Goal: Task Accomplishment & Management: Complete application form

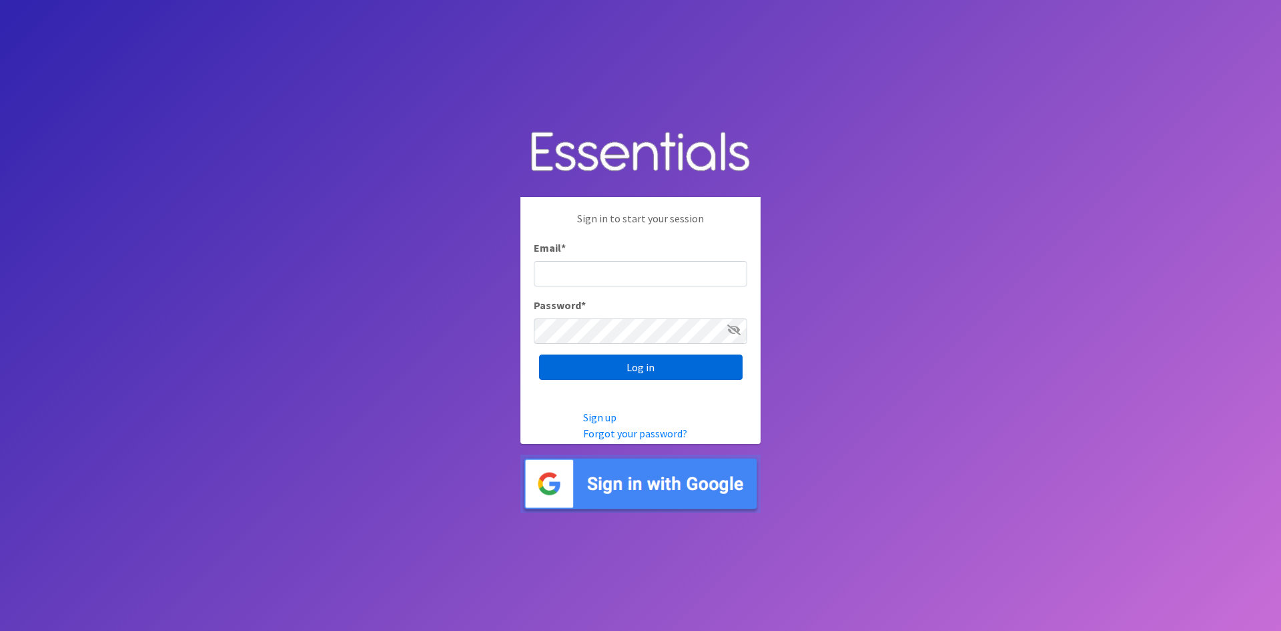
type input "[EMAIL_ADDRESS][DOMAIN_NAME]"
click at [642, 371] on input "Log in" at bounding box center [641, 366] width 204 height 25
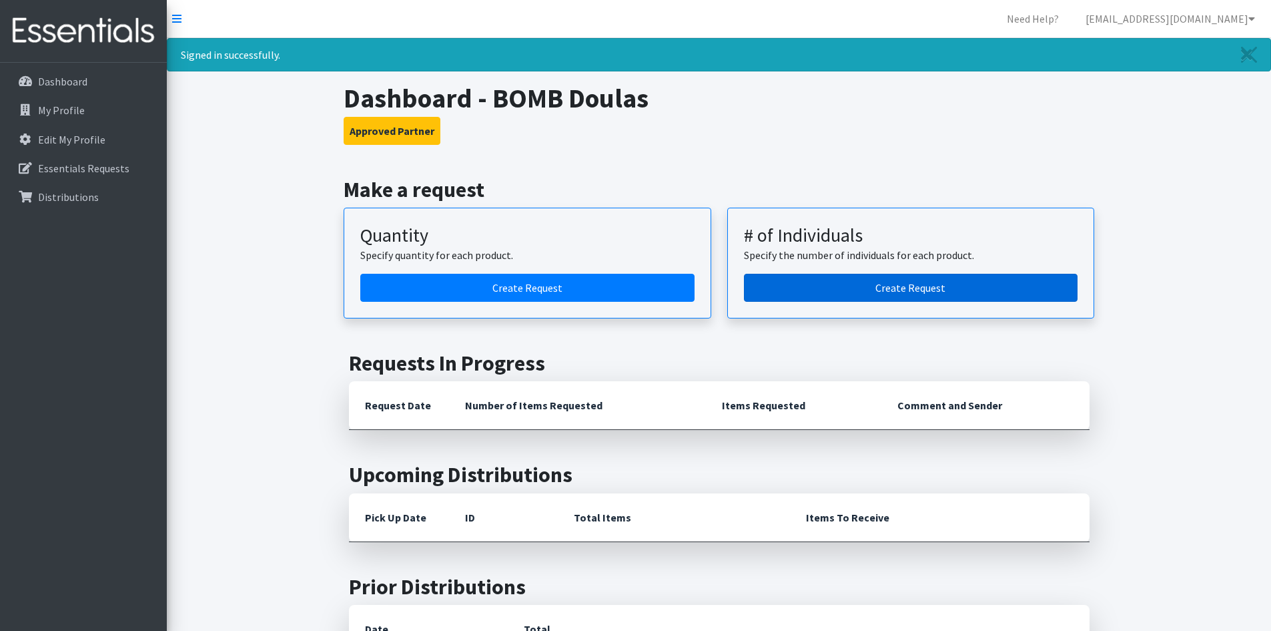
click at [847, 280] on link "Create Request" at bounding box center [911, 288] width 334 height 28
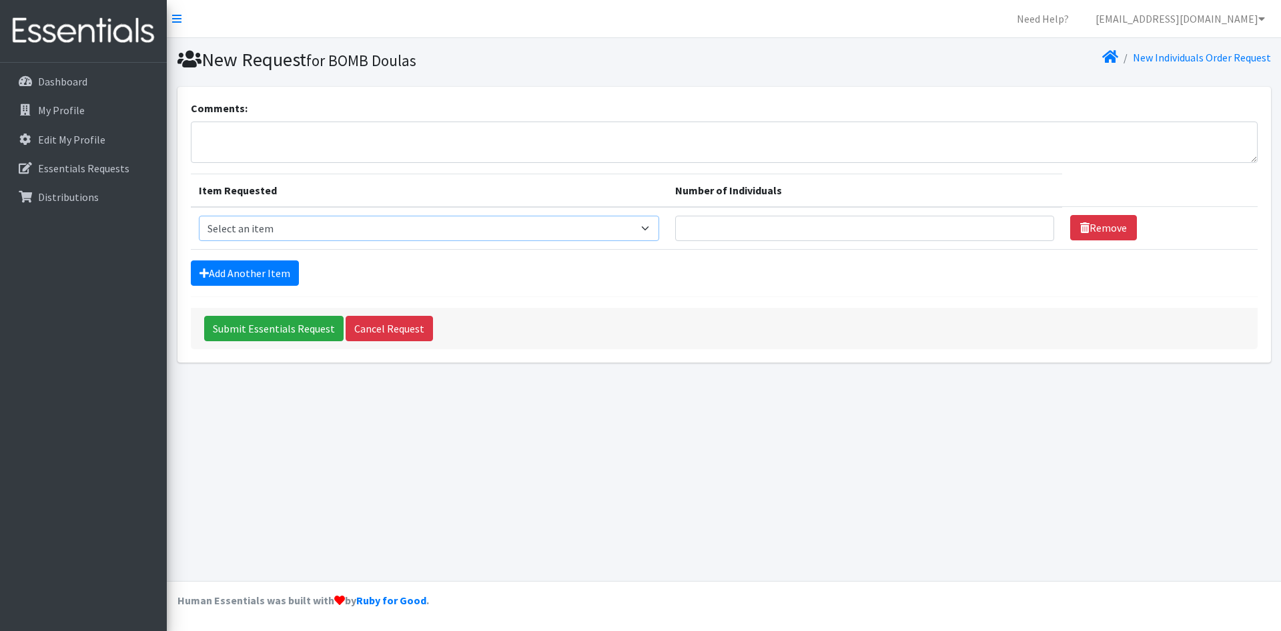
click at [657, 231] on select "Select an item Adult Briefs (Medium) Adult Briefs (XL) Adult Briefs (XS) Adult …" at bounding box center [429, 228] width 461 height 25
select select "4633"
click at [199, 216] on select "Select an item Adult Briefs (Medium) Adult Briefs (XL) Adult Briefs (XS) Adult …" at bounding box center [429, 228] width 461 height 25
click at [1030, 224] on input "1" at bounding box center [864, 228] width 379 height 25
click at [1030, 224] on input "2" at bounding box center [864, 228] width 379 height 25
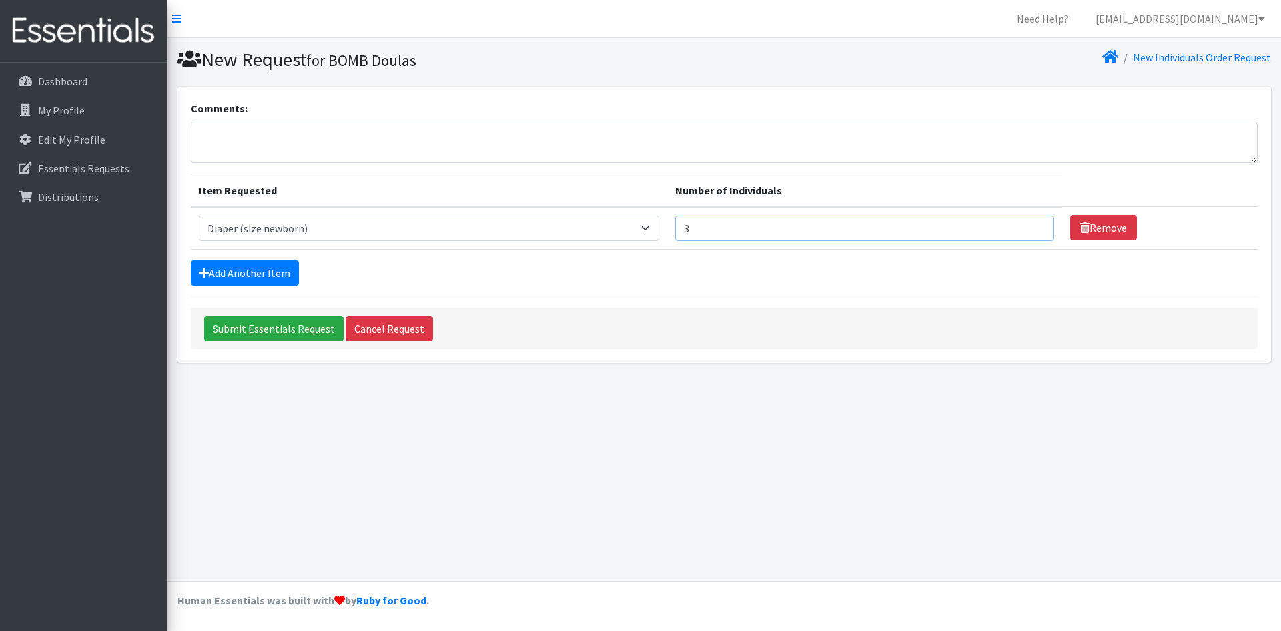
click at [1030, 224] on input "3" at bounding box center [864, 228] width 379 height 25
click at [1030, 224] on input "4" at bounding box center [864, 228] width 379 height 25
click at [1030, 224] on input "5" at bounding box center [864, 228] width 379 height 25
click at [1030, 224] on input "6" at bounding box center [864, 228] width 379 height 25
click at [1030, 224] on input "7" at bounding box center [864, 228] width 379 height 25
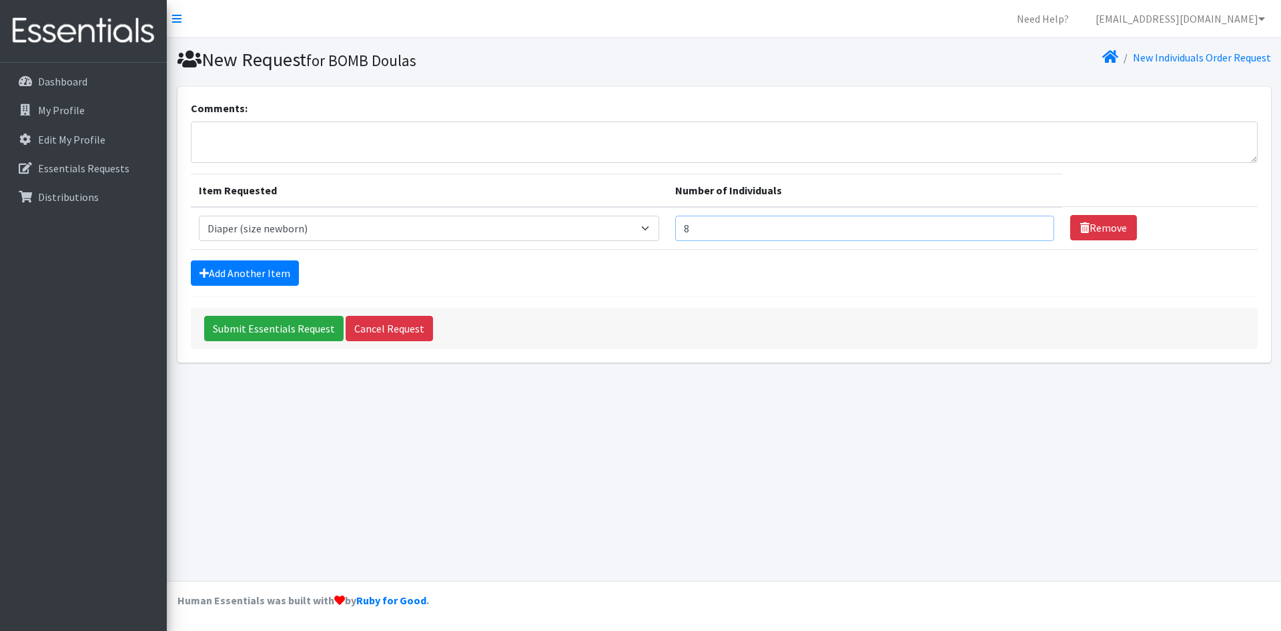
click at [1030, 224] on input "8" at bounding box center [864, 228] width 379 height 25
click at [1030, 224] on input "9" at bounding box center [864, 228] width 379 height 25
click at [1030, 224] on input "10" at bounding box center [864, 228] width 379 height 25
click at [1030, 224] on input "11" at bounding box center [864, 228] width 379 height 25
click at [1030, 224] on input "12" at bounding box center [864, 228] width 379 height 25
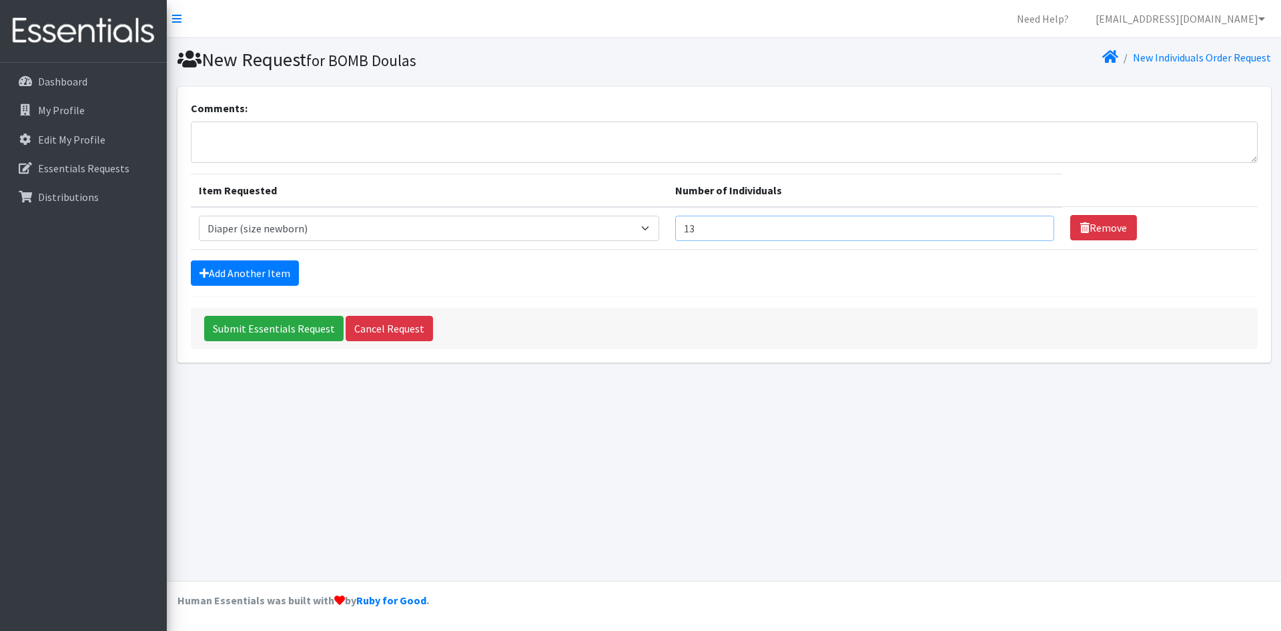
click at [1030, 224] on input "13" at bounding box center [864, 228] width 379 height 25
click at [1030, 224] on input "14" at bounding box center [864, 228] width 379 height 25
type input "15"
click at [1030, 224] on input "15" at bounding box center [864, 228] width 379 height 25
click at [240, 278] on link "Add Another Item" at bounding box center [245, 272] width 108 height 25
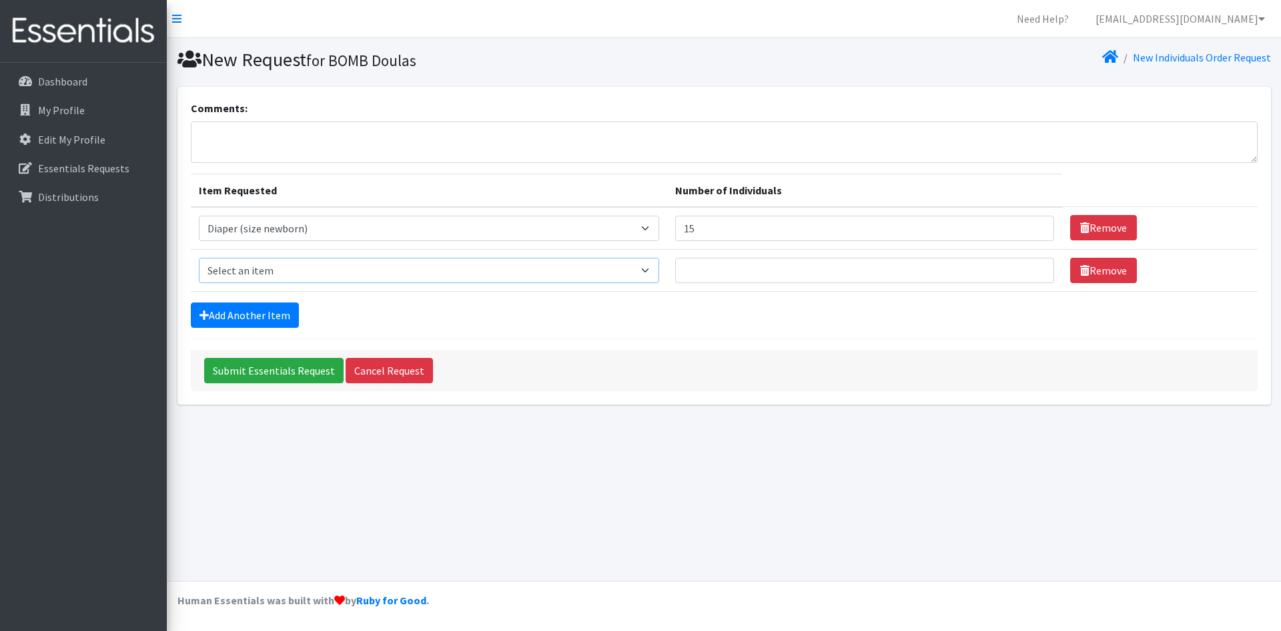
click at [660, 270] on select "Select an item Adult Briefs (Medium) Adult Briefs (XL) Adult Briefs (XS) Adult …" at bounding box center [429, 270] width 461 height 25
select select "4634"
click at [199, 258] on select "Select an item Adult Briefs (Medium) Adult Briefs (XL) Adult Briefs (XS) Adult …" at bounding box center [429, 270] width 461 height 25
click at [1030, 264] on input "1" at bounding box center [864, 270] width 379 height 25
click at [1030, 264] on input "2" at bounding box center [864, 270] width 379 height 25
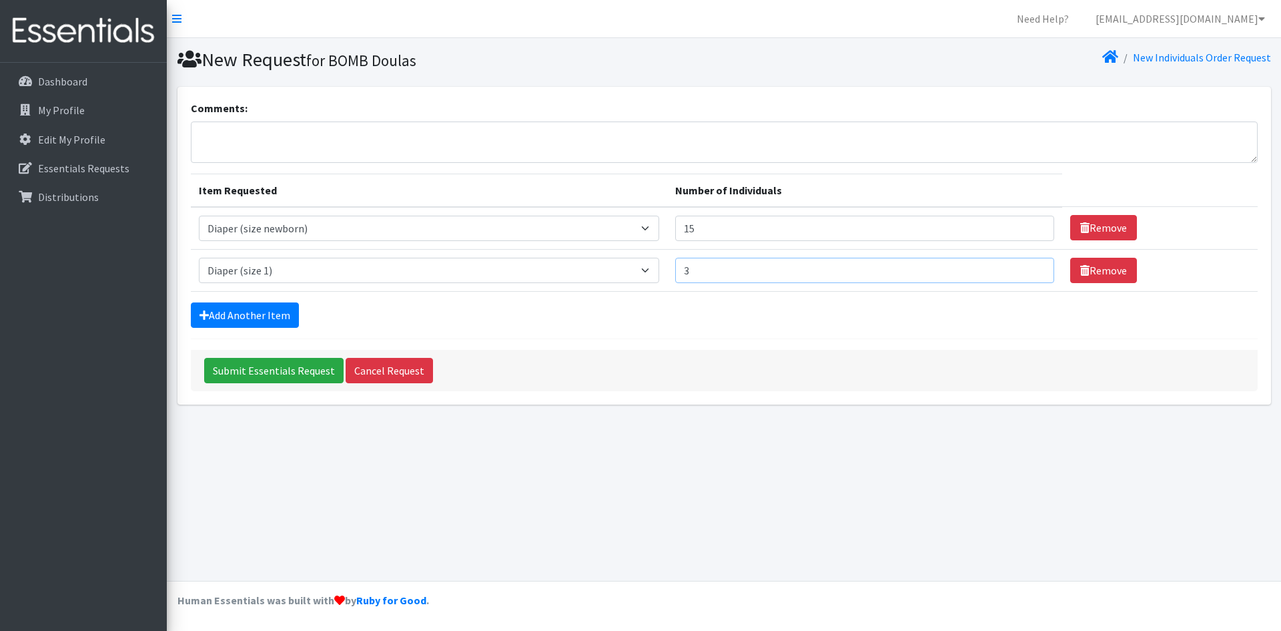
click at [1030, 264] on input "3" at bounding box center [864, 270] width 379 height 25
click at [1030, 264] on input "14" at bounding box center [864, 270] width 379 height 25
click at [1030, 264] on input "15" at bounding box center [864, 270] width 379 height 25
click at [1030, 264] on input "16" at bounding box center [864, 270] width 379 height 25
type input "17"
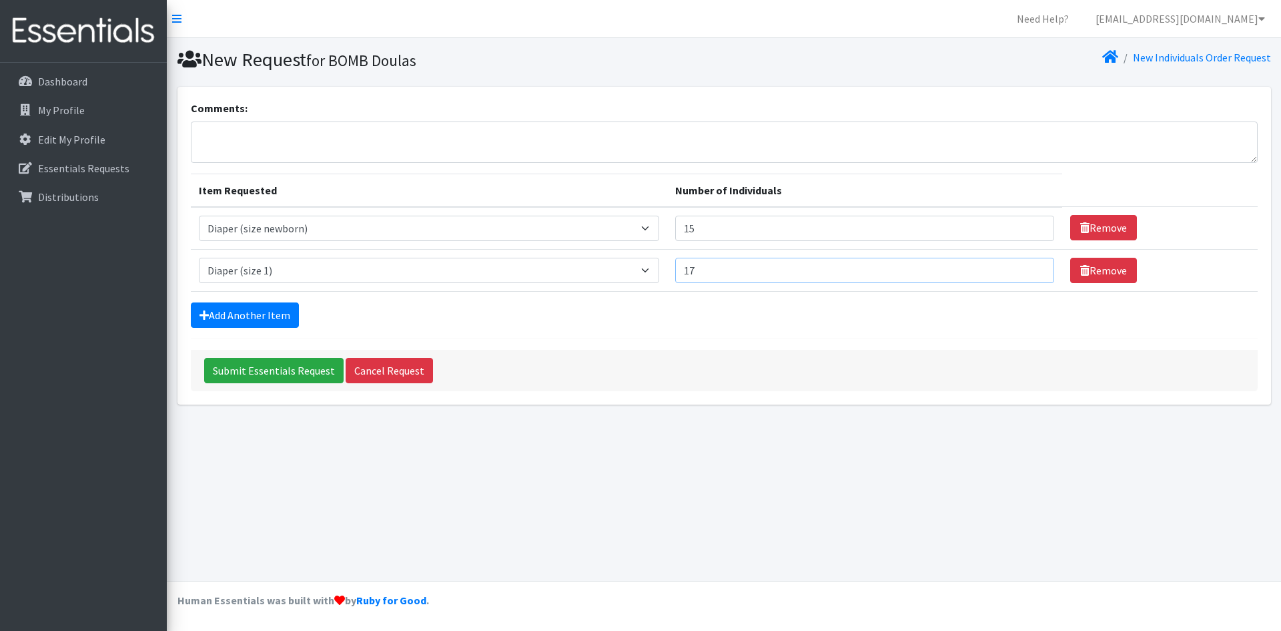
click at [1030, 264] on input "17" at bounding box center [864, 270] width 379 height 25
click at [255, 322] on link "Add Another Item" at bounding box center [245, 314] width 108 height 25
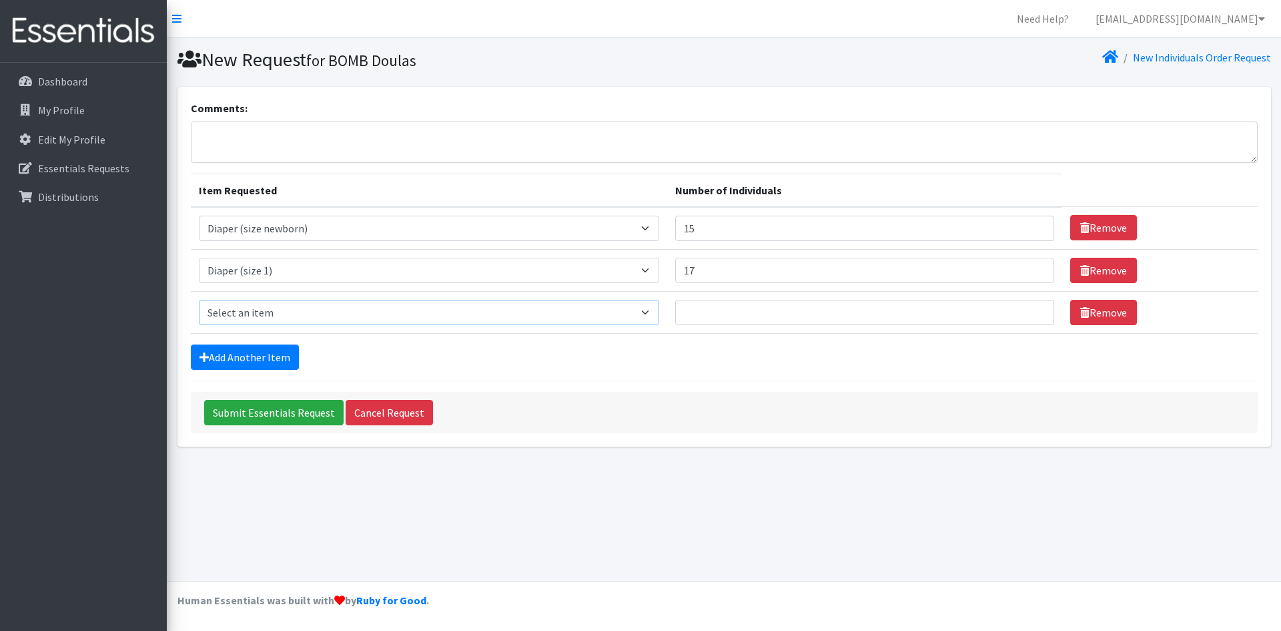
click at [651, 313] on select "Select an item Adult Briefs (Medium) Adult Briefs (XL) Adult Briefs (XS) Adult …" at bounding box center [429, 312] width 461 height 25
select select "4635"
click at [199, 300] on select "Select an item Adult Briefs (Medium) Adult Briefs (XL) Adult Briefs (XS) Adult …" at bounding box center [429, 312] width 461 height 25
click at [1039, 312] on input "Number of Individuals" at bounding box center [864, 312] width 379 height 25
click at [1032, 306] on input "6" at bounding box center [864, 312] width 379 height 25
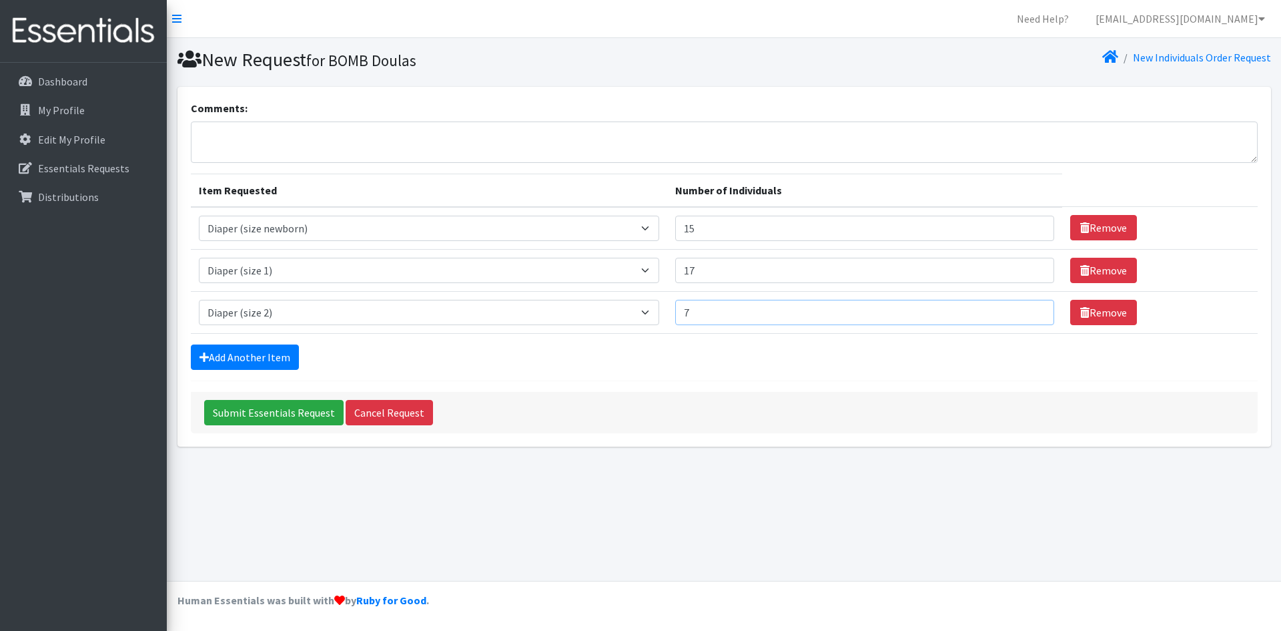
type input "7"
click at [1032, 306] on input "7" at bounding box center [864, 312] width 379 height 25
click at [270, 353] on link "Add Another Item" at bounding box center [245, 356] width 108 height 25
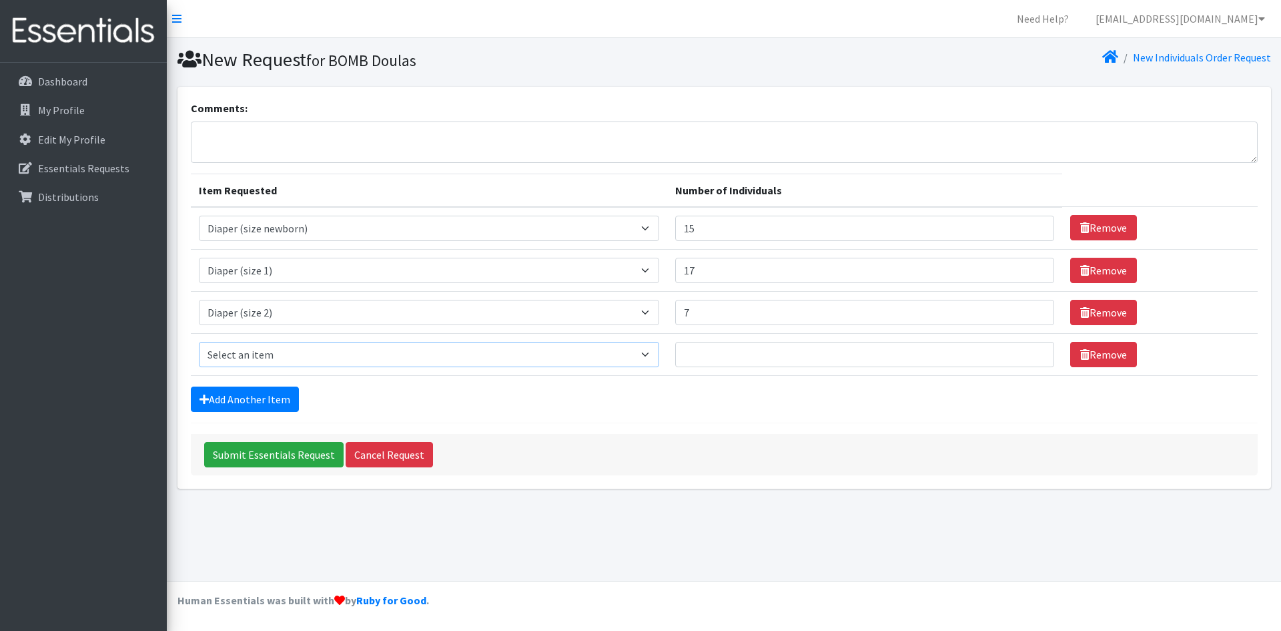
click at [659, 358] on select "Select an item Adult Briefs (Medium) Adult Briefs (XL) Adult Briefs (XS) Adult …" at bounding box center [429, 354] width 461 height 25
select select "4644"
click at [199, 342] on select "Select an item Adult Briefs (Medium) Adult Briefs (XL) Adult Briefs (XS) Adult …" at bounding box center [429, 354] width 461 height 25
click at [1033, 352] on input "1" at bounding box center [864, 354] width 379 height 25
click at [1033, 352] on input "2" at bounding box center [864, 354] width 379 height 25
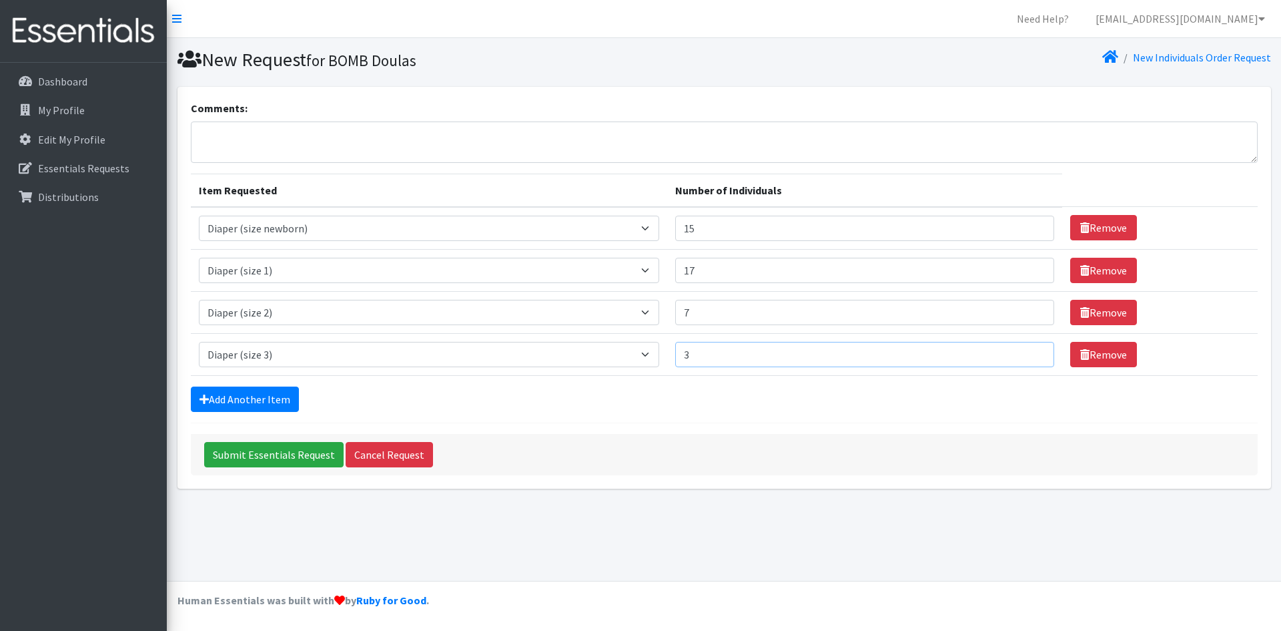
click at [1033, 352] on input "3" at bounding box center [864, 354] width 379 height 25
click at [1033, 352] on input "4" at bounding box center [864, 354] width 379 height 25
type input "5"
click at [1033, 352] on input "5" at bounding box center [864, 354] width 379 height 25
click at [280, 400] on link "Add Another Item" at bounding box center [245, 398] width 108 height 25
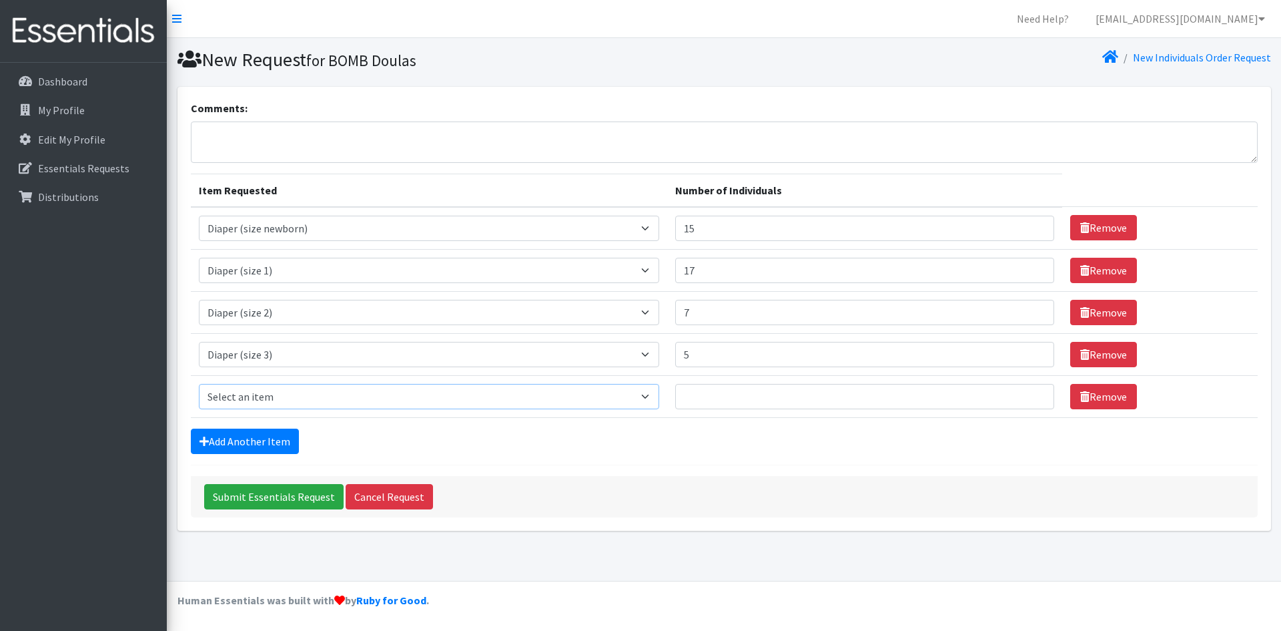
click at [657, 392] on select "Select an item Adult Briefs (Medium) Adult Briefs (XL) Adult Briefs (XS) Adult …" at bounding box center [429, 396] width 461 height 25
select select "4645"
click at [199, 384] on select "Select an item Adult Briefs (Medium) Adult Briefs (XL) Adult Briefs (XS) Adult …" at bounding box center [429, 396] width 461 height 25
click at [1031, 396] on input "1" at bounding box center [864, 396] width 379 height 25
click at [1031, 396] on input "2" at bounding box center [864, 396] width 379 height 25
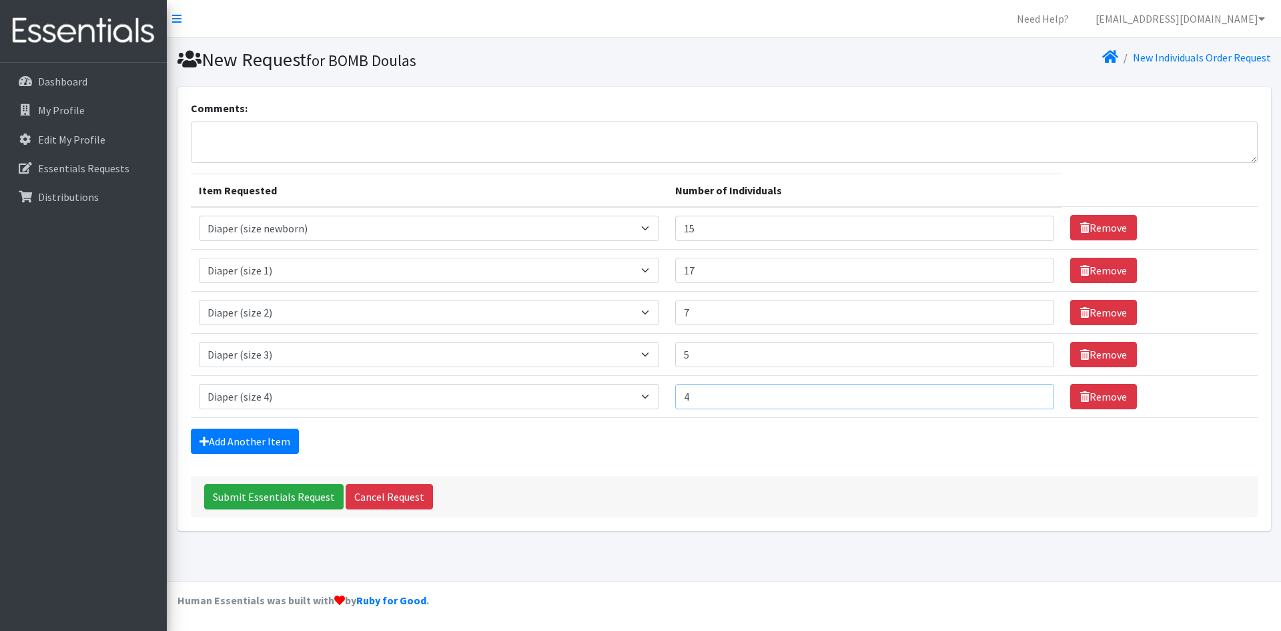
click at [1031, 396] on input "4" at bounding box center [864, 396] width 379 height 25
type input "5"
click at [1031, 396] on input "5" at bounding box center [864, 396] width 379 height 25
click at [238, 436] on link "Add Another Item" at bounding box center [245, 440] width 108 height 25
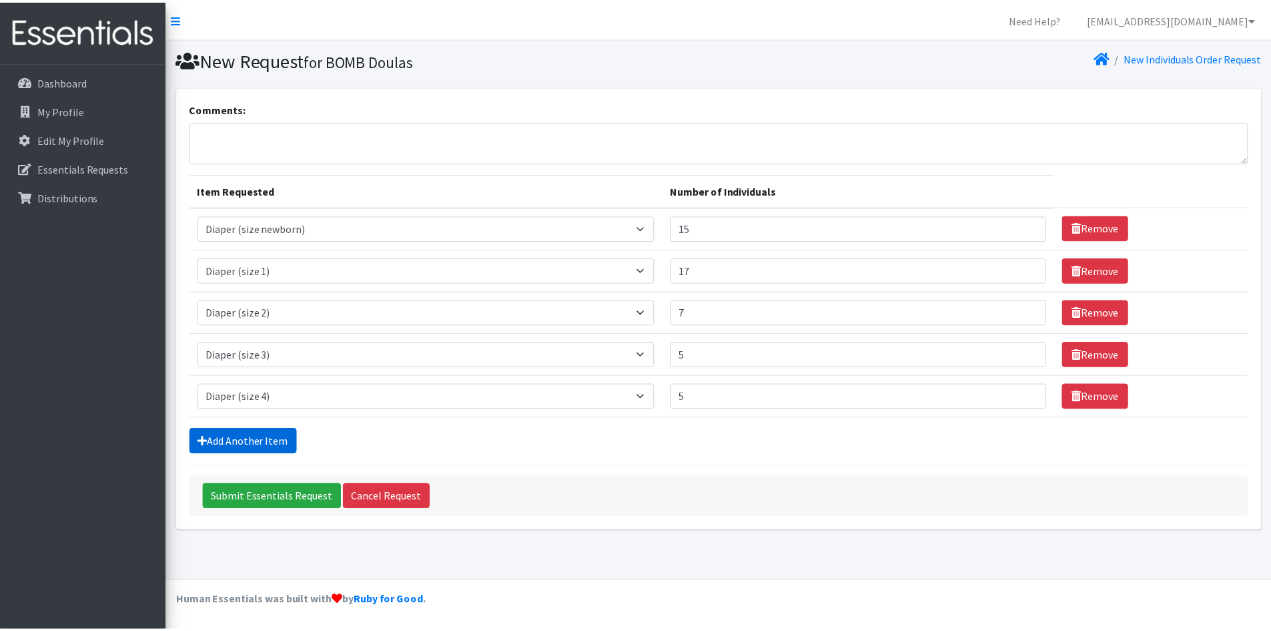
scroll to position [3, 0]
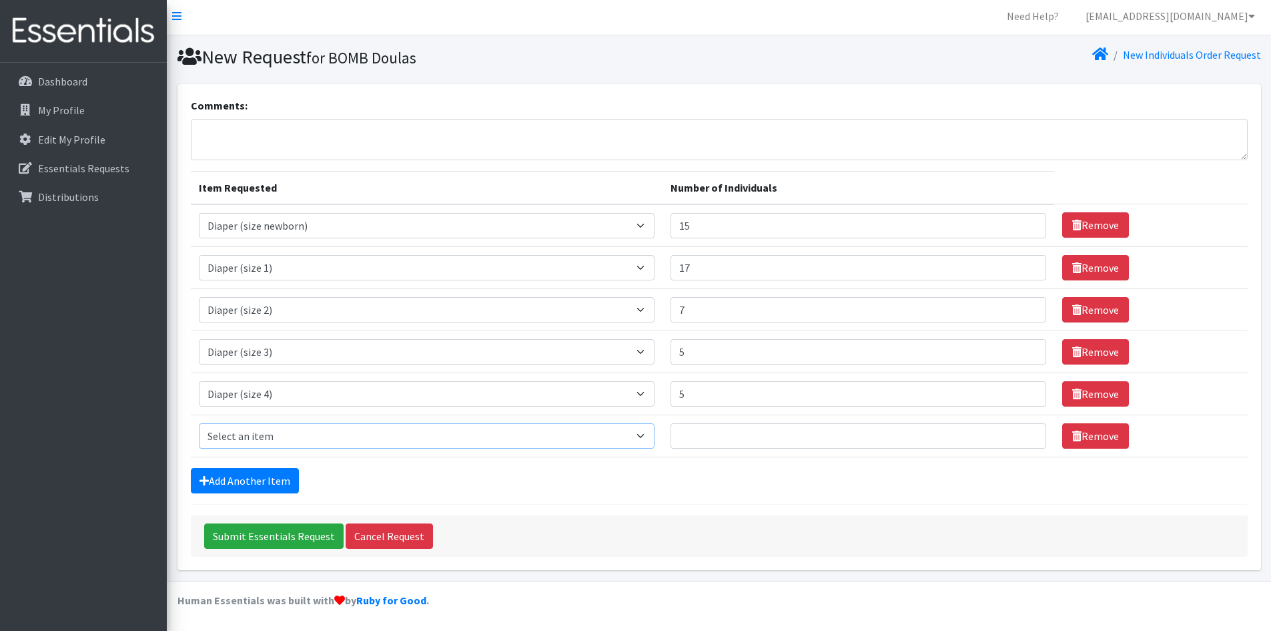
click at [639, 435] on select "Select an item Adult Briefs (Medium) Adult Briefs (XL) Adult Briefs (XS) Adult …" at bounding box center [427, 435] width 457 height 25
select select "4646"
click at [199, 423] on select "Select an item Adult Briefs (Medium) Adult Briefs (XL) Adult Briefs (XS) Adult …" at bounding box center [427, 435] width 457 height 25
click at [1026, 431] on input "1" at bounding box center [858, 435] width 375 height 25
click at [1026, 431] on input "2" at bounding box center [858, 435] width 375 height 25
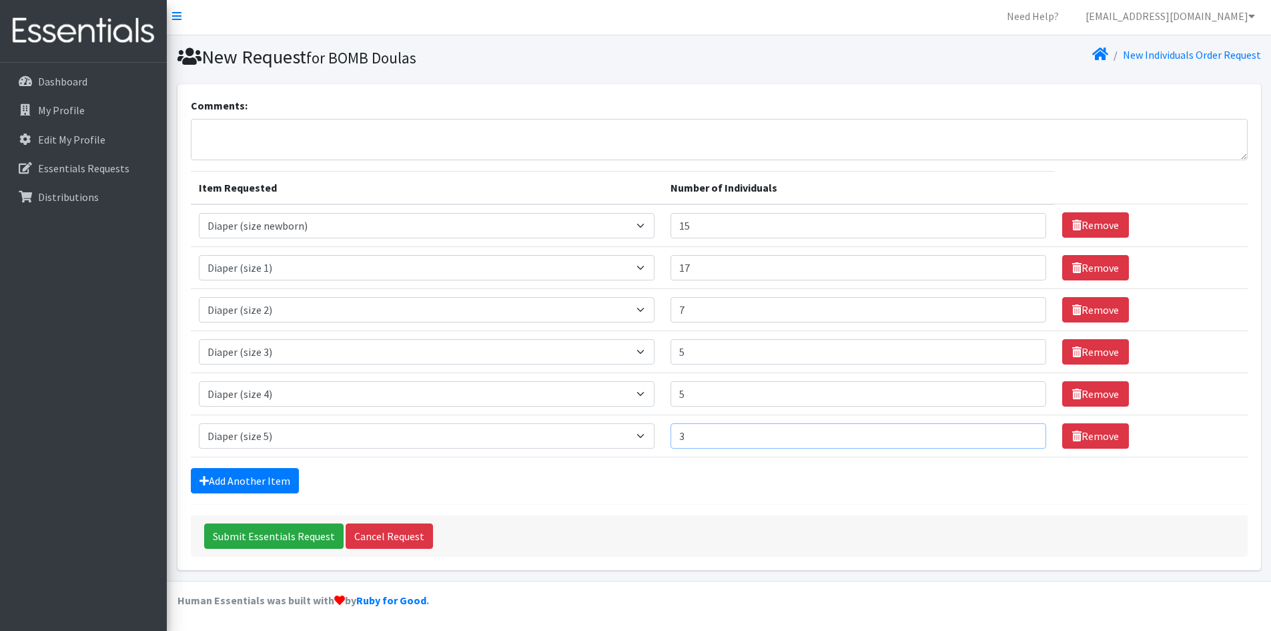
type input "3"
click at [1026, 431] on input "3" at bounding box center [858, 435] width 375 height 25
click at [286, 483] on link "Add Another Item" at bounding box center [245, 480] width 108 height 25
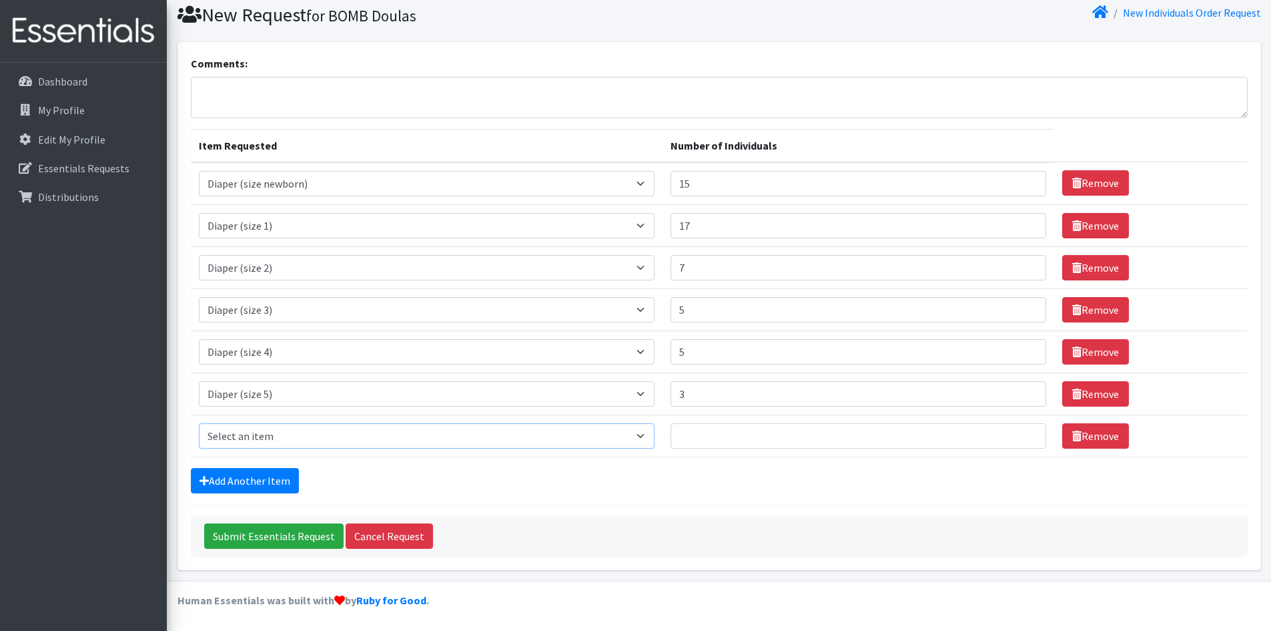
click at [655, 438] on select "Select an item Adult Briefs (Medium) Adult Briefs (XL) Adult Briefs (XS) Adult …" at bounding box center [427, 435] width 457 height 25
select select "4649"
click at [199, 423] on select "Select an item Adult Briefs (Medium) Adult Briefs (XL) Adult Briefs (XS) Adult …" at bounding box center [427, 435] width 457 height 25
click at [1025, 431] on input "1" at bounding box center [858, 435] width 375 height 25
click at [1025, 431] on input "2" at bounding box center [858, 435] width 375 height 25
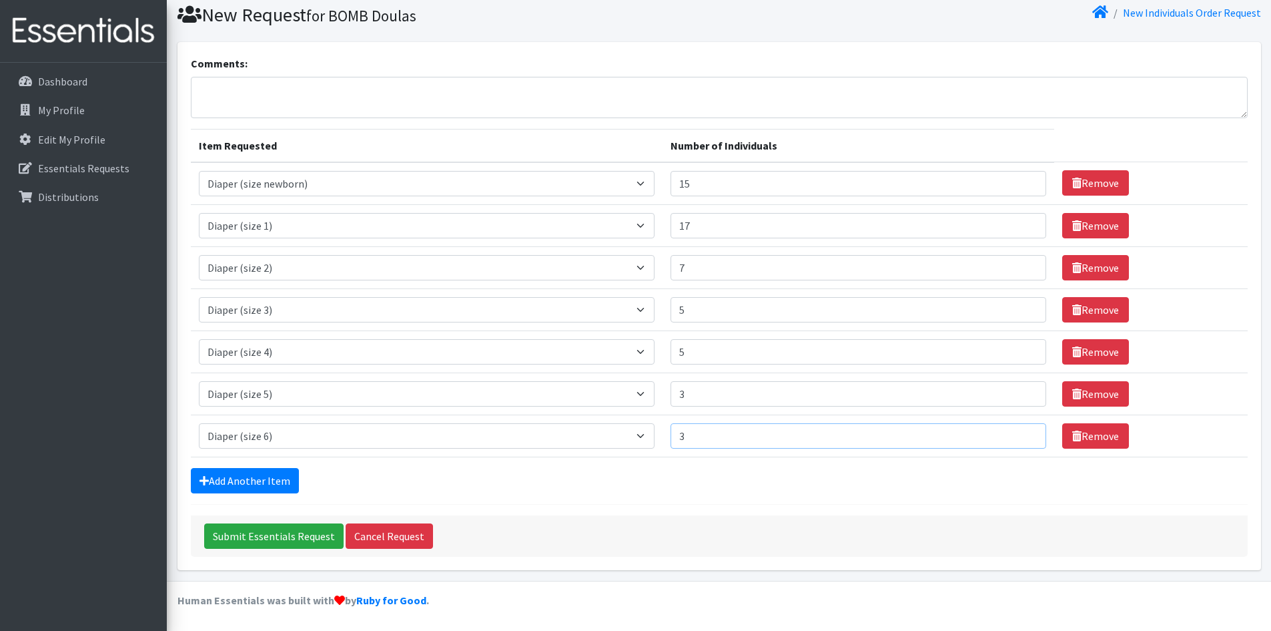
type input "3"
click at [1025, 431] on input "3" at bounding box center [858, 435] width 375 height 25
click at [286, 480] on link "Add Another Item" at bounding box center [245, 480] width 108 height 25
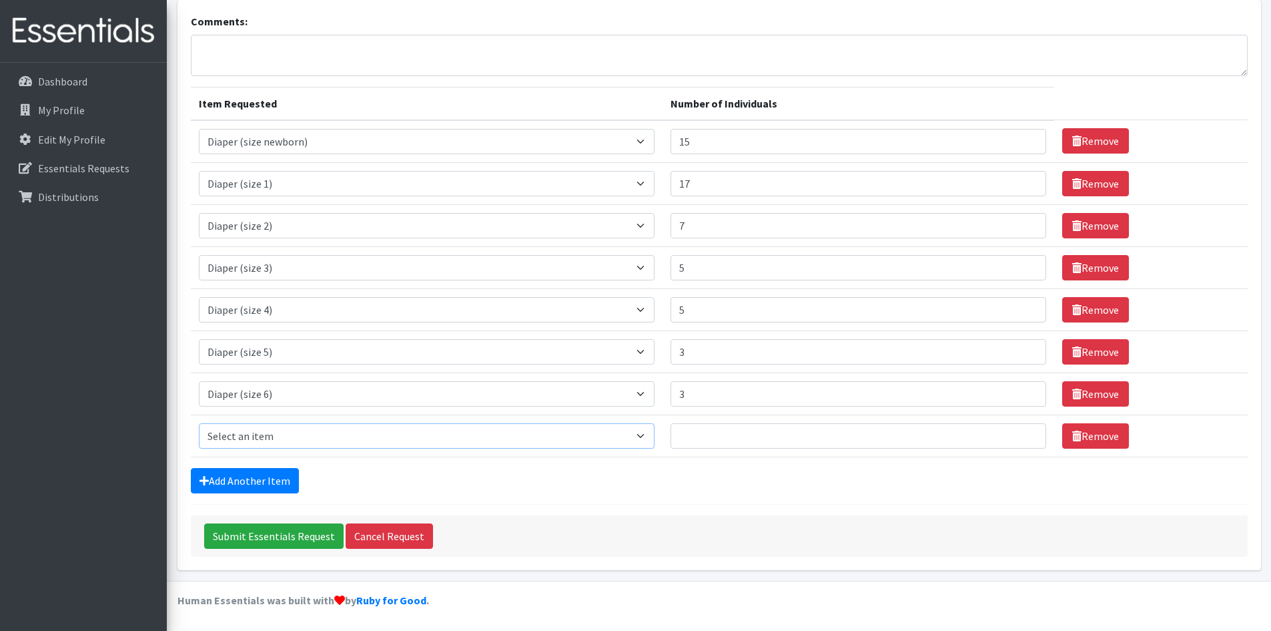
click at [653, 436] on select "Select an item Adult Briefs (Medium) Adult Briefs (XL) Adult Briefs (XS) Adult …" at bounding box center [427, 435] width 457 height 25
select select "5865"
click at [199, 423] on select "Select an item Adult Briefs (Medium) Adult Briefs (XL) Adult Briefs (XS) Adult …" at bounding box center [427, 435] width 457 height 25
click at [1022, 432] on input "1" at bounding box center [858, 435] width 375 height 25
type input "2"
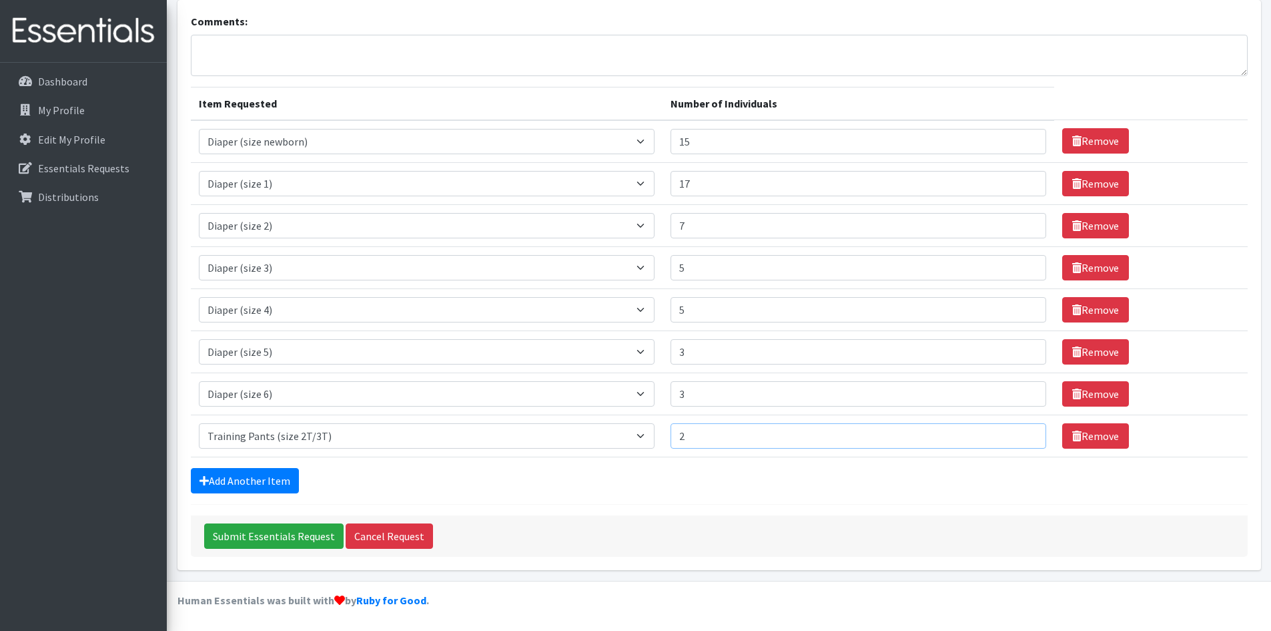
click at [1022, 432] on input "2" at bounding box center [858, 435] width 375 height 25
click at [246, 471] on link "Add Another Item" at bounding box center [245, 480] width 108 height 25
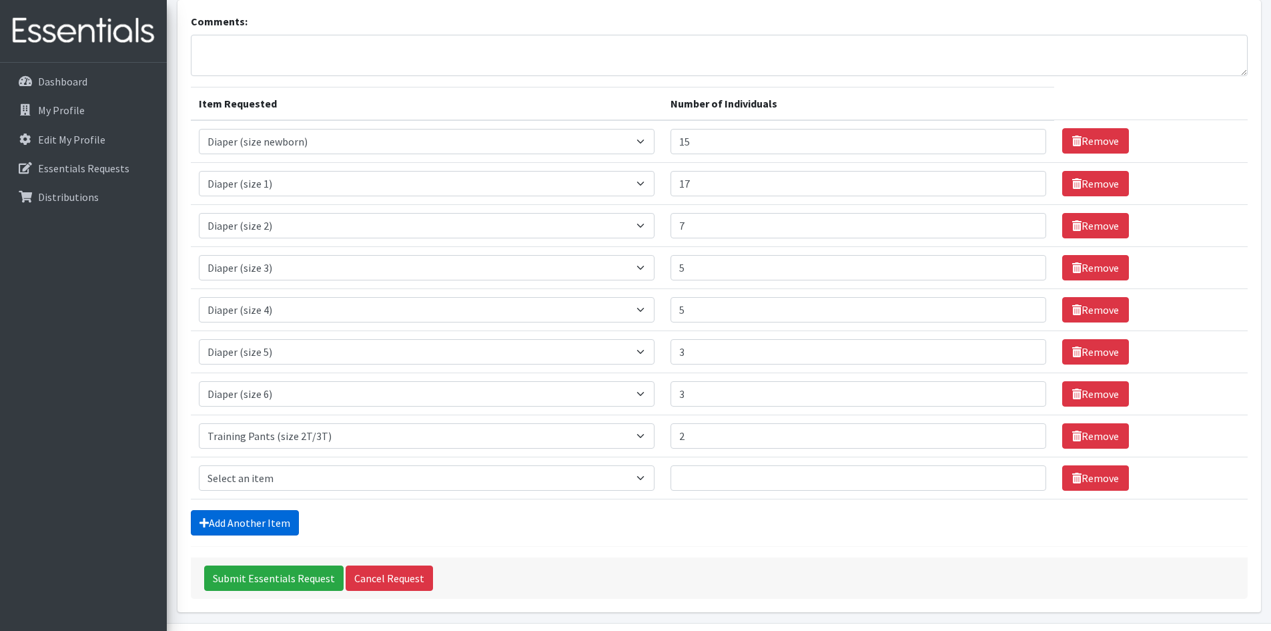
scroll to position [129, 0]
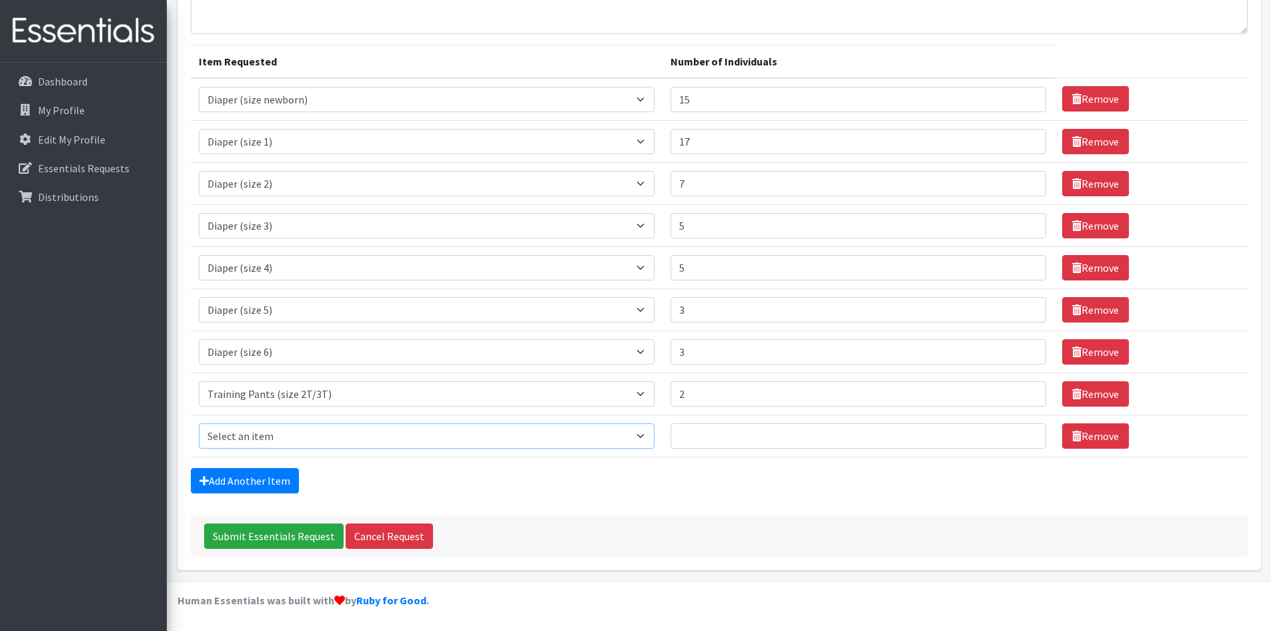
click at [650, 441] on select "Select an item Adult Briefs (Medium) Adult Briefs (XL) Adult Briefs (XS) Adult …" at bounding box center [427, 435] width 457 height 25
select select "5866"
click at [199, 423] on select "Select an item Adult Briefs (Medium) Adult Briefs (XL) Adult Briefs (XS) Adult …" at bounding box center [427, 435] width 457 height 25
click at [1025, 433] on input "1" at bounding box center [858, 435] width 375 height 25
type input "2"
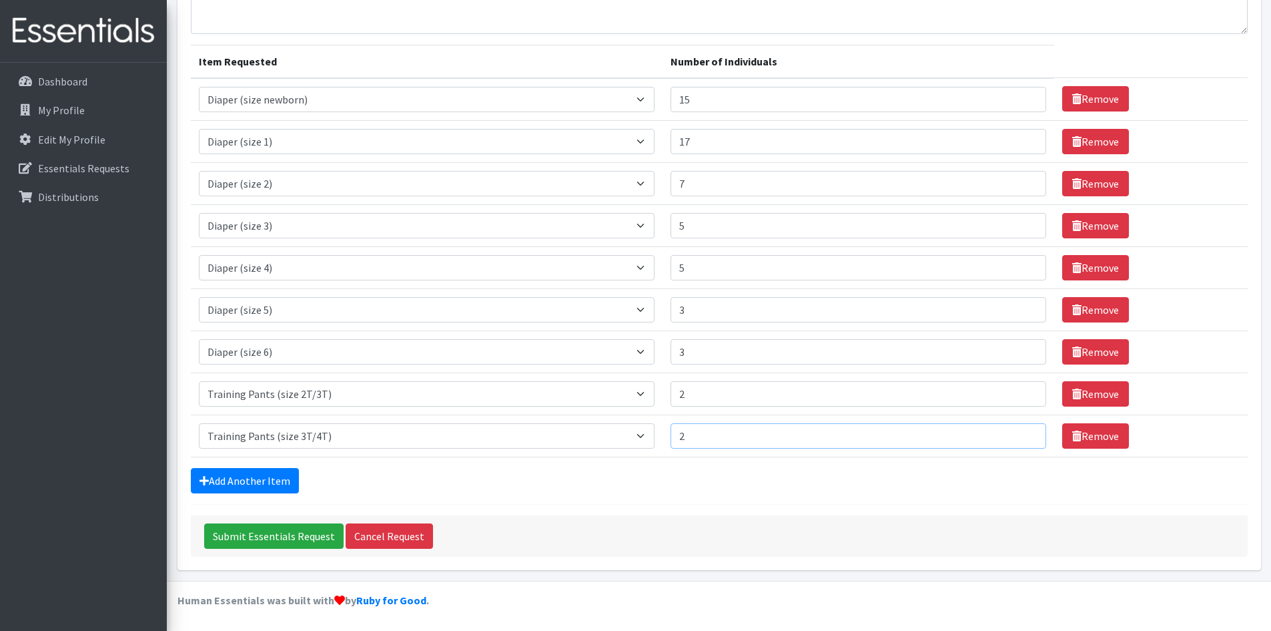
click at [1025, 433] on input "2" at bounding box center [858, 435] width 375 height 25
click at [224, 479] on link "Add Another Item" at bounding box center [245, 480] width 108 height 25
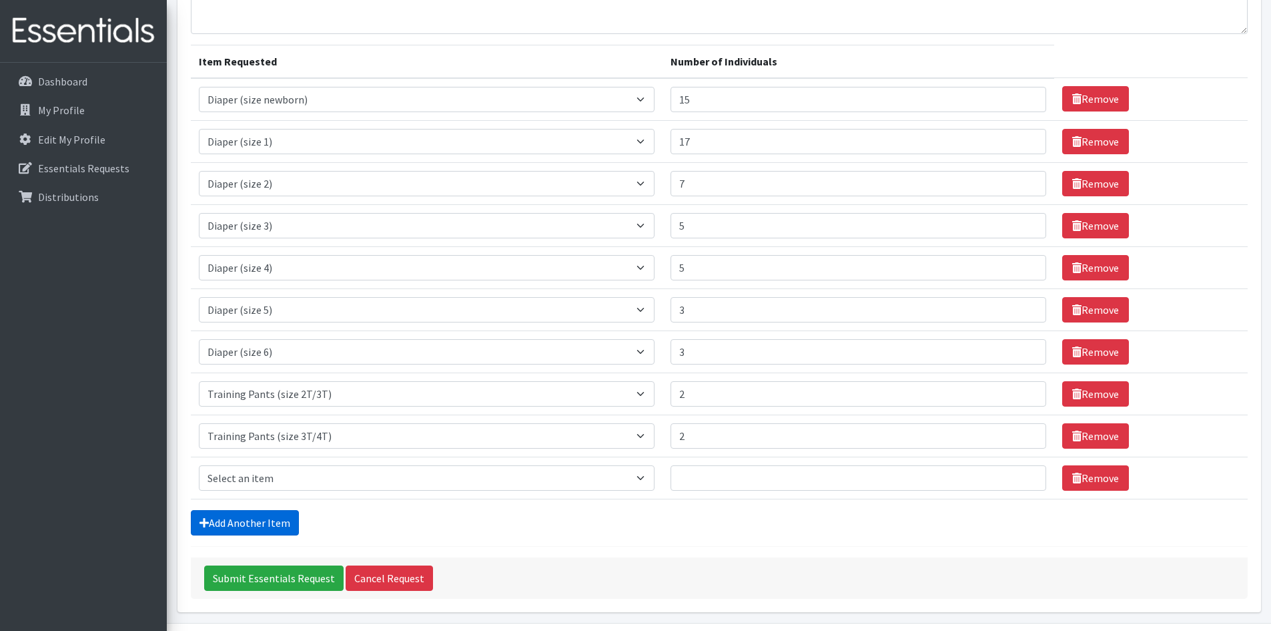
scroll to position [171, 0]
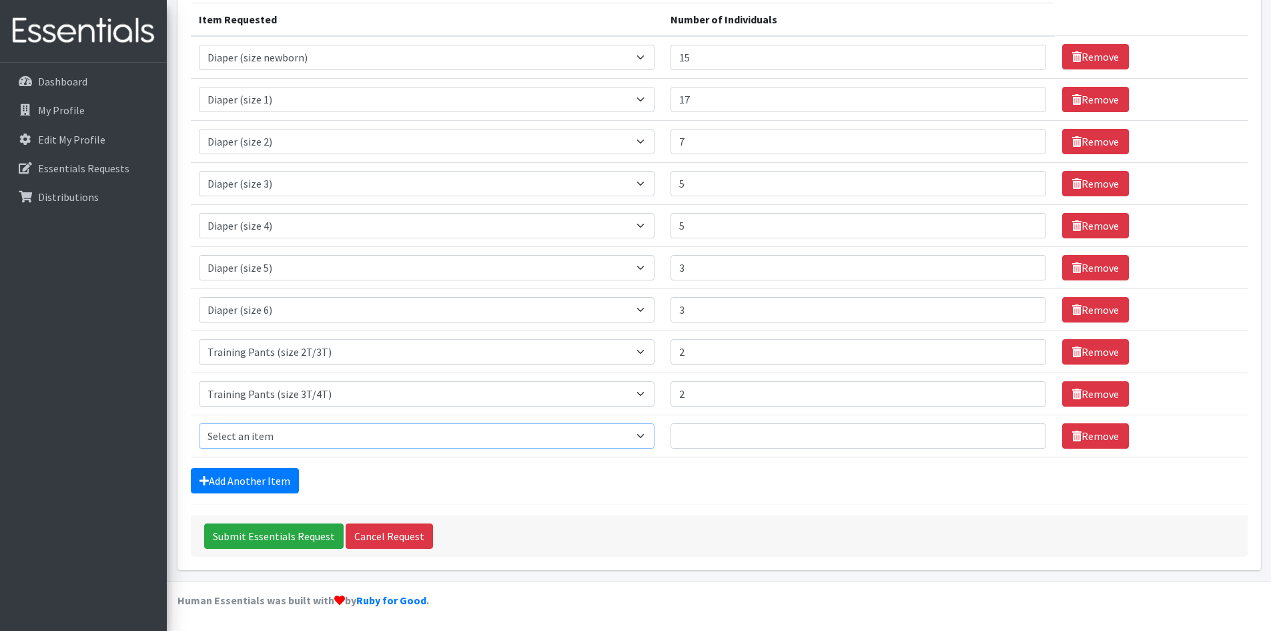
click at [655, 437] on select "Select an item Adult Briefs (Medium) Adult Briefs (XL) Adult Briefs (XS) Adult …" at bounding box center [427, 435] width 457 height 25
select select "5867"
click at [199, 423] on select "Select an item Adult Briefs (Medium) Adult Briefs (XL) Adult Briefs (XS) Adult …" at bounding box center [427, 435] width 457 height 25
click at [1024, 435] on input "1" at bounding box center [858, 435] width 375 height 25
type input "2"
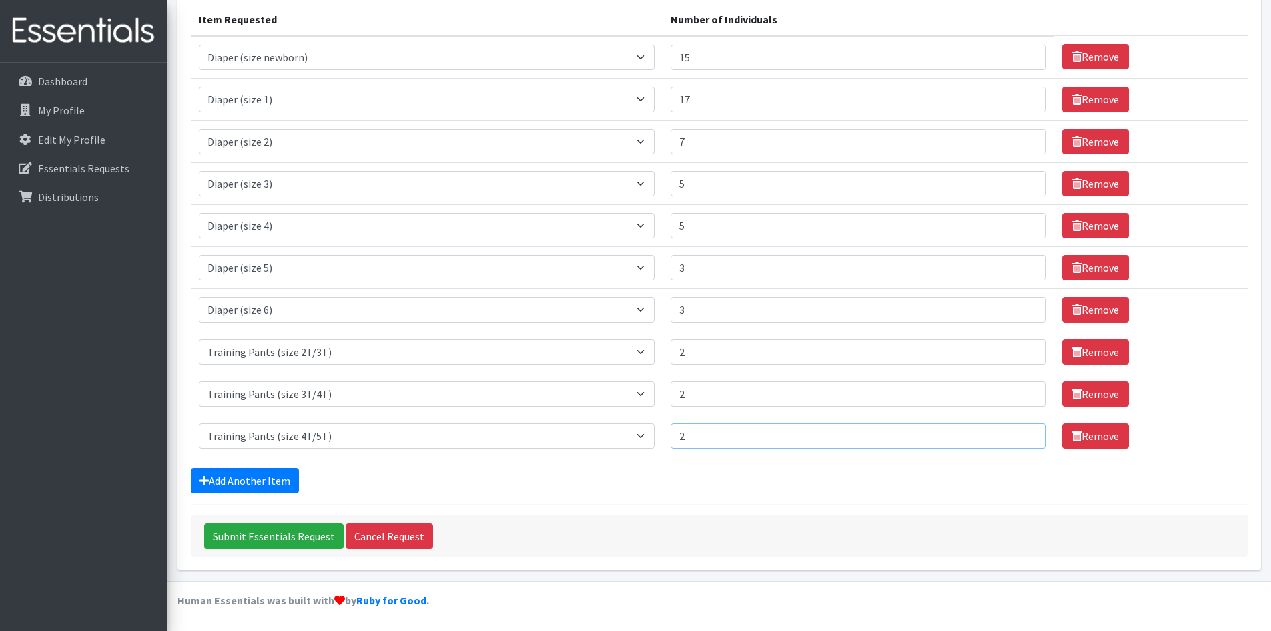
click at [1024, 435] on input "2" at bounding box center [858, 435] width 375 height 25
click at [203, 479] on icon at bounding box center [204, 480] width 9 height 11
click at [236, 483] on link "Add Another Item" at bounding box center [245, 480] width 108 height 25
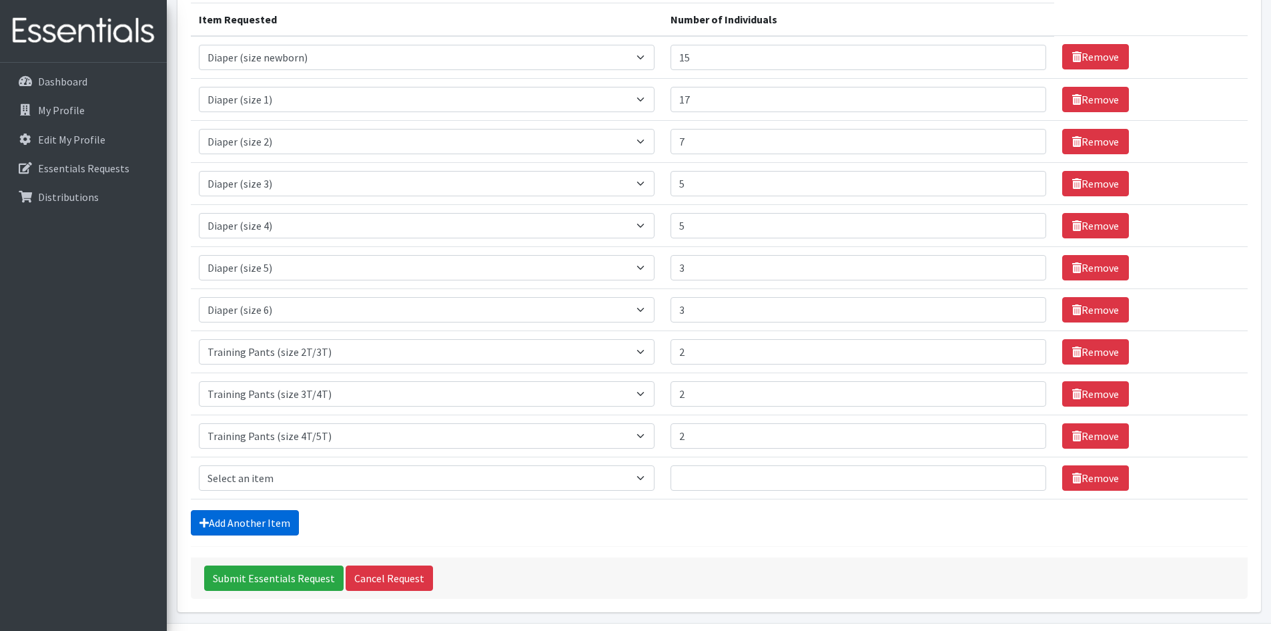
scroll to position [213, 0]
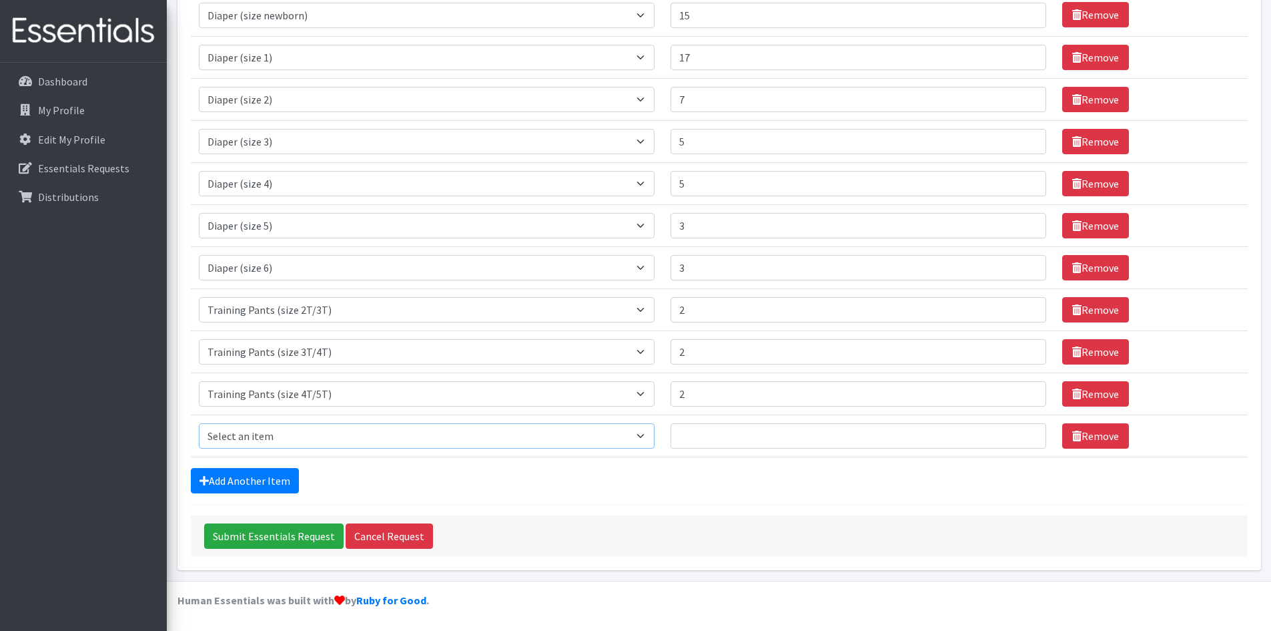
click at [651, 442] on select "Select an item Adult Briefs (Medium) Adult Briefs (XL) Adult Briefs (XS) Adult …" at bounding box center [427, 435] width 457 height 25
select select "4665"
click at [199, 423] on select "Select an item Adult Briefs (Medium) Adult Briefs (XL) Adult Briefs (XS) Adult …" at bounding box center [427, 435] width 457 height 25
type input "55"
click at [1025, 432] on input "55" at bounding box center [858, 435] width 375 height 25
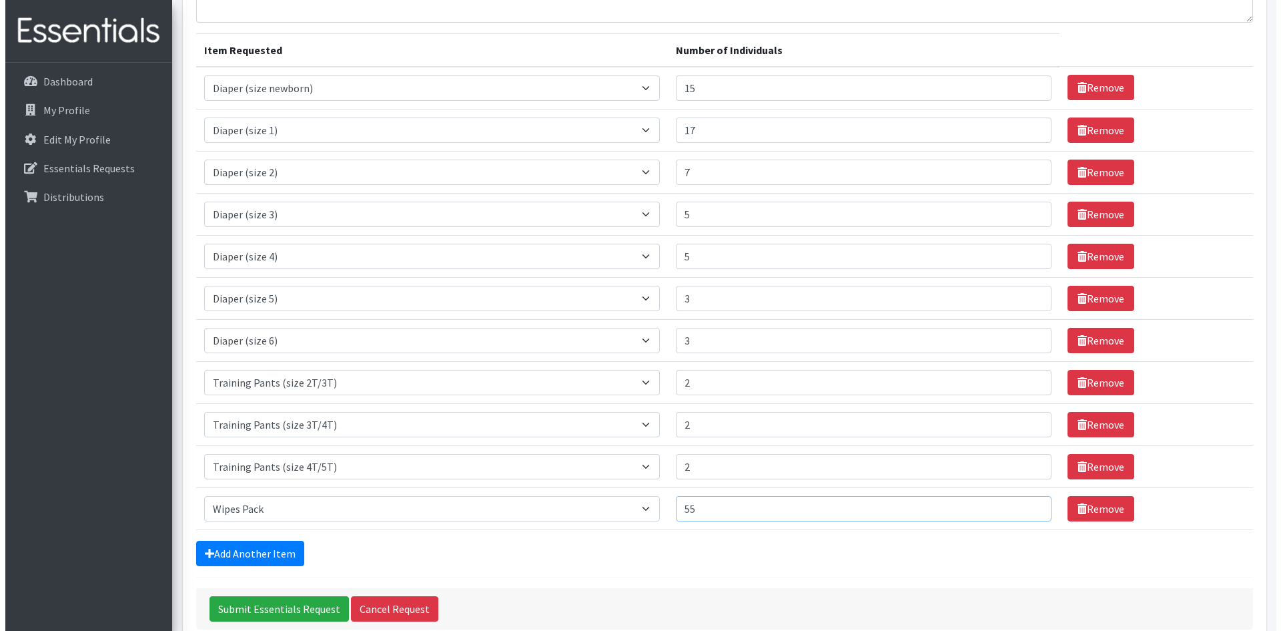
scroll to position [146, 0]
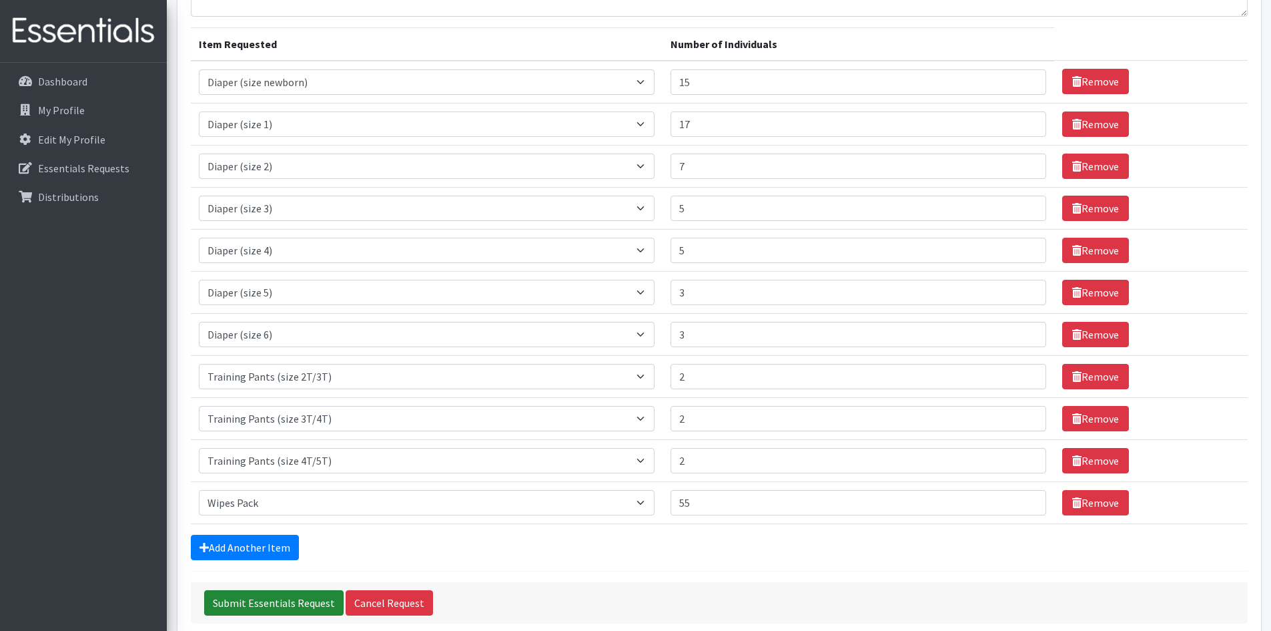
click at [278, 597] on input "Submit Essentials Request" at bounding box center [273, 602] width 139 height 25
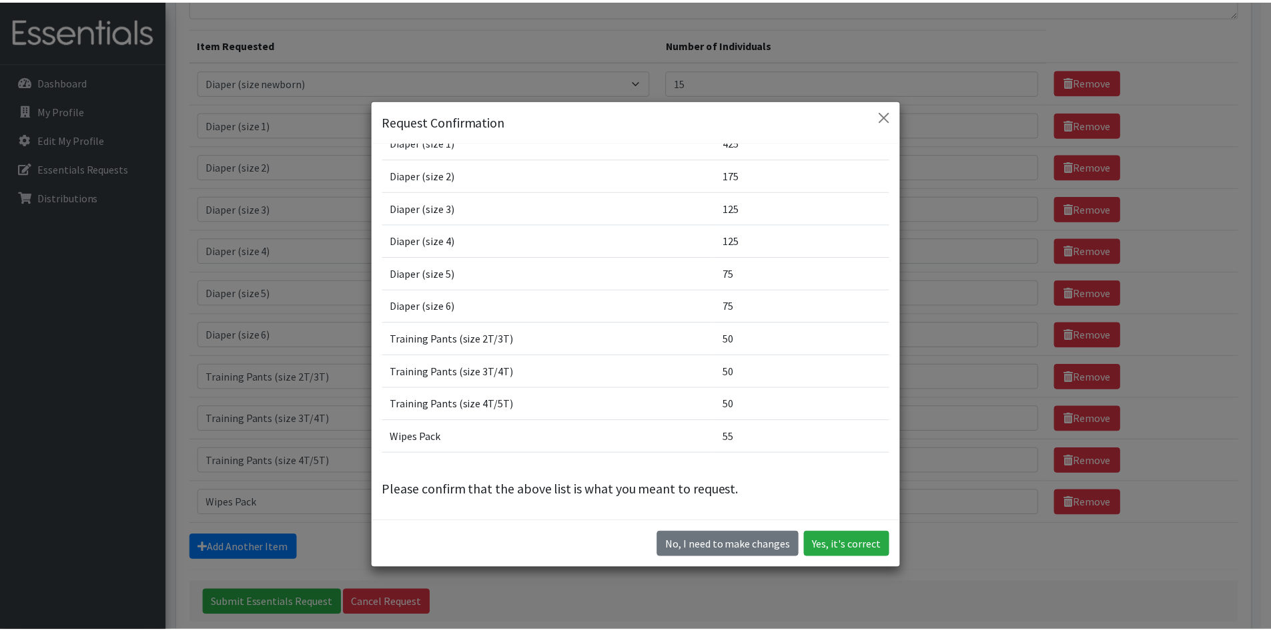
scroll to position [94, 0]
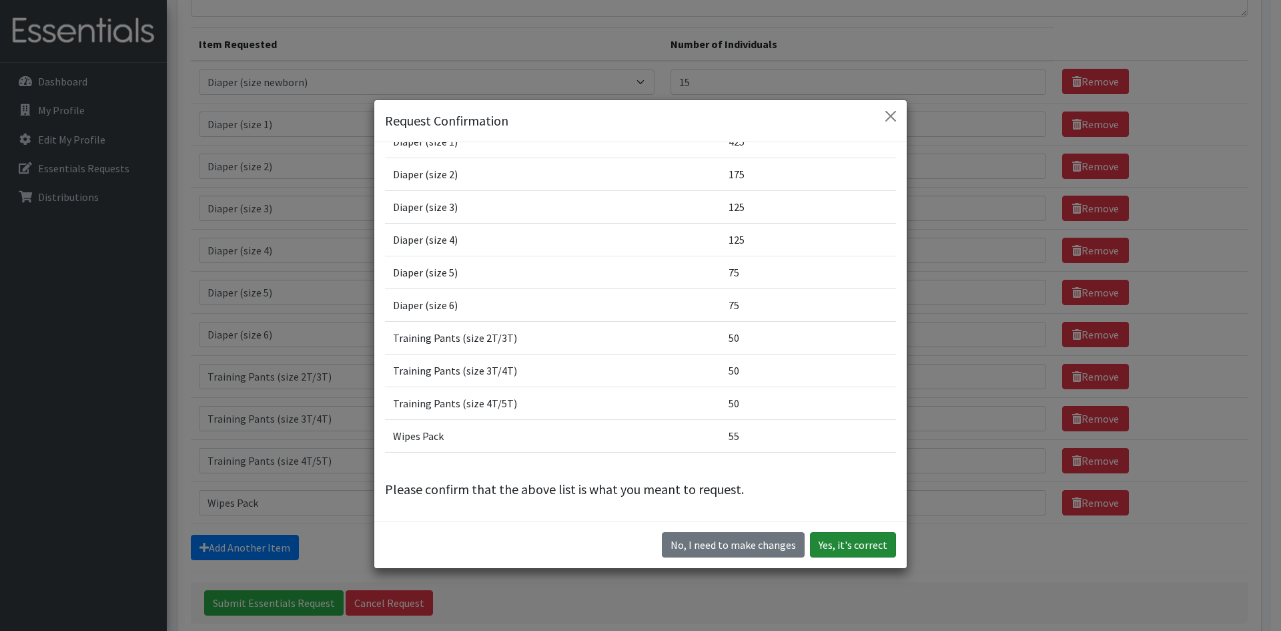
click at [850, 543] on button "Yes, it's correct" at bounding box center [853, 544] width 86 height 25
